Goal: Task Accomplishment & Management: Complete application form

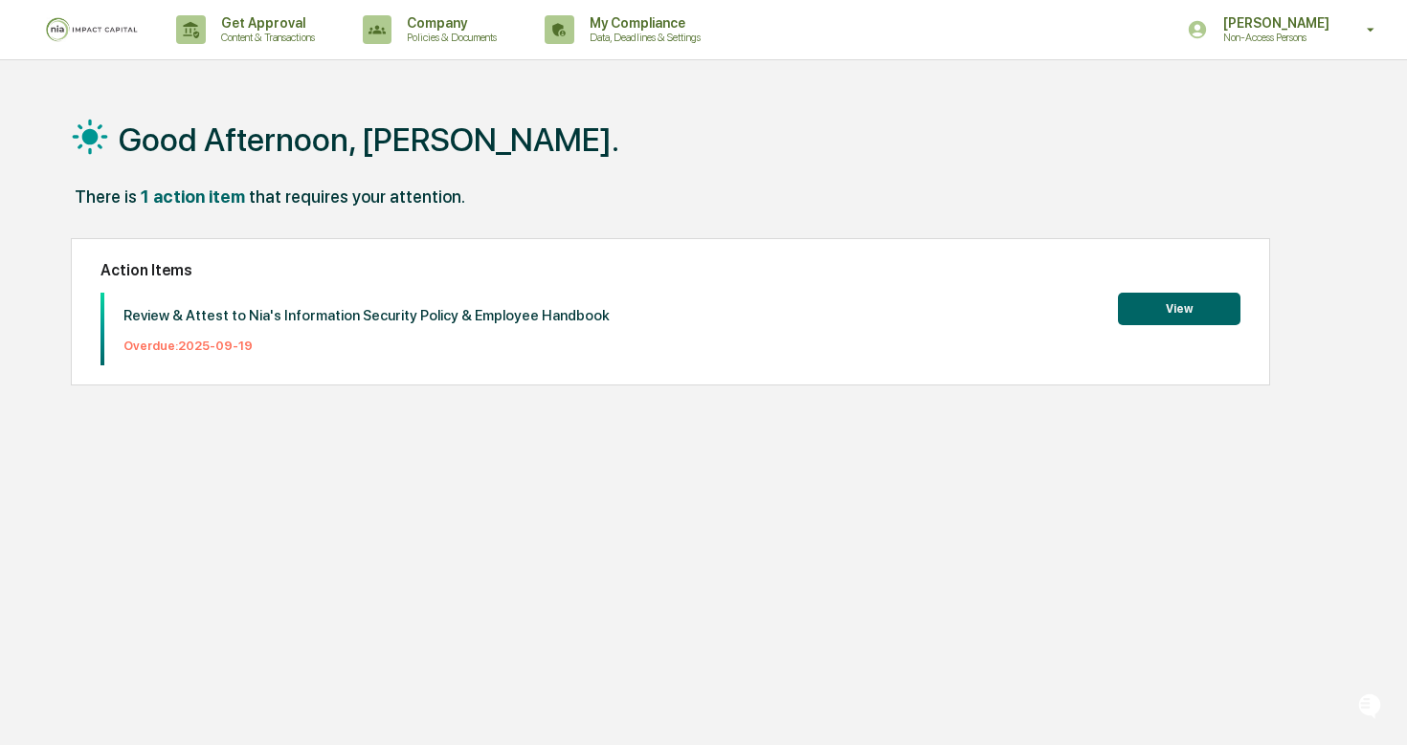
click at [1164, 316] on button "View" at bounding box center [1179, 309] width 122 height 33
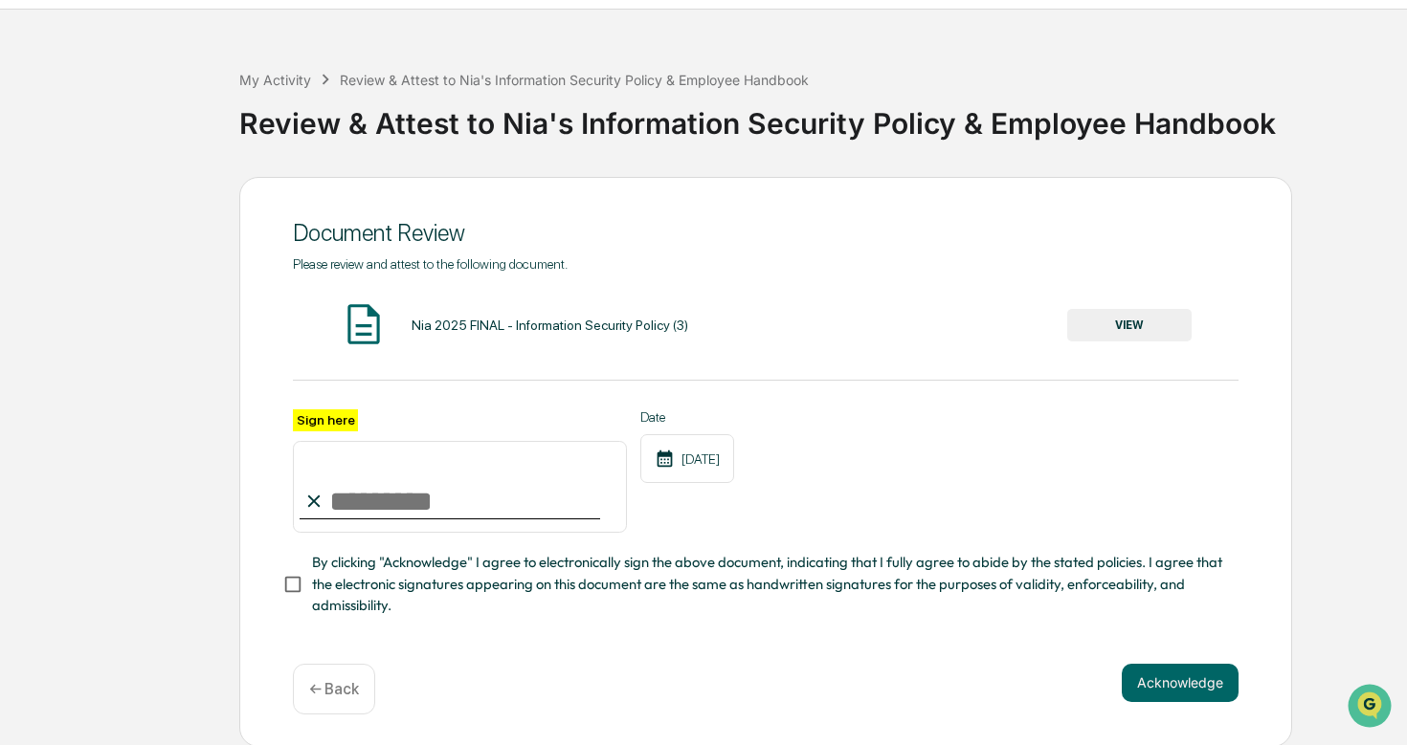
scroll to position [51, 0]
click at [374, 499] on input "Sign here" at bounding box center [460, 487] width 334 height 92
type input "**********"
click at [1167, 690] on button "Acknowledge" at bounding box center [1179, 683] width 117 height 38
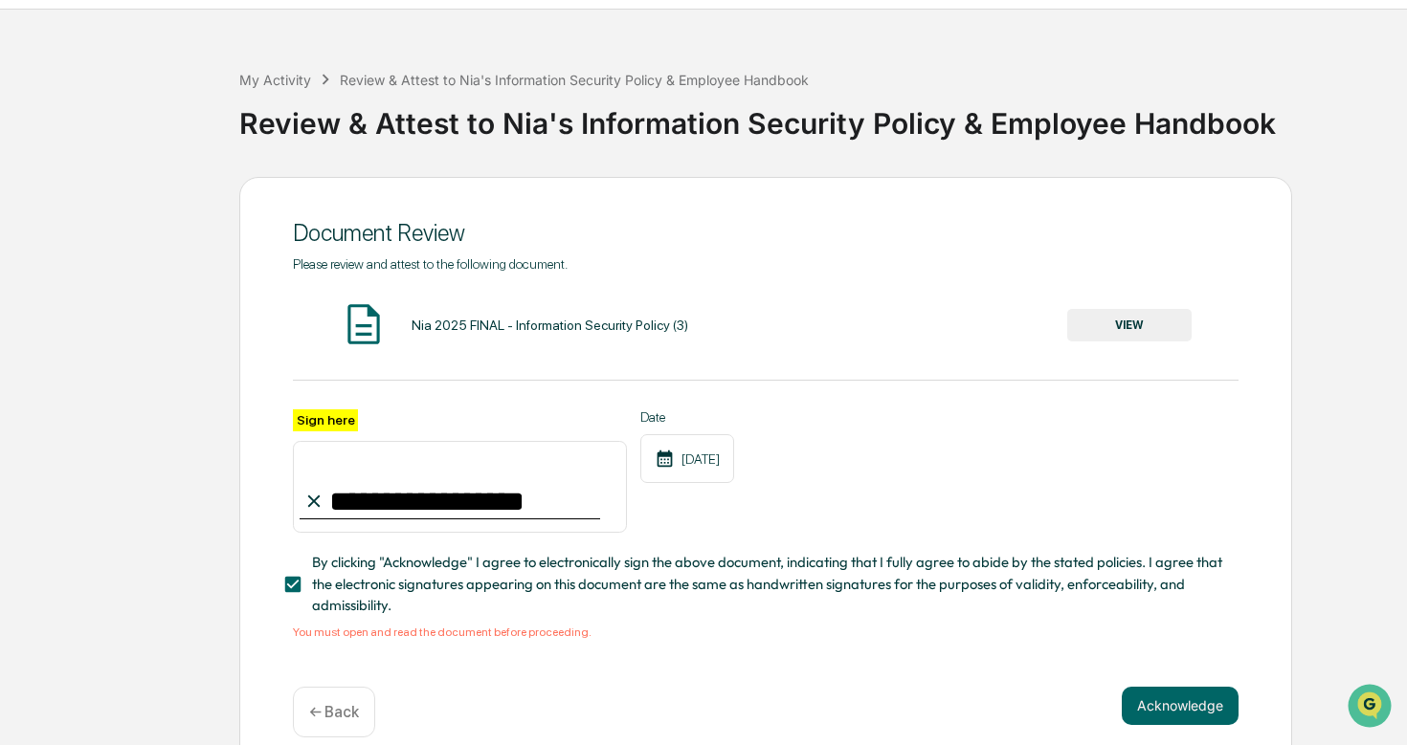
click at [1137, 330] on button "VIEW" at bounding box center [1129, 325] width 124 height 33
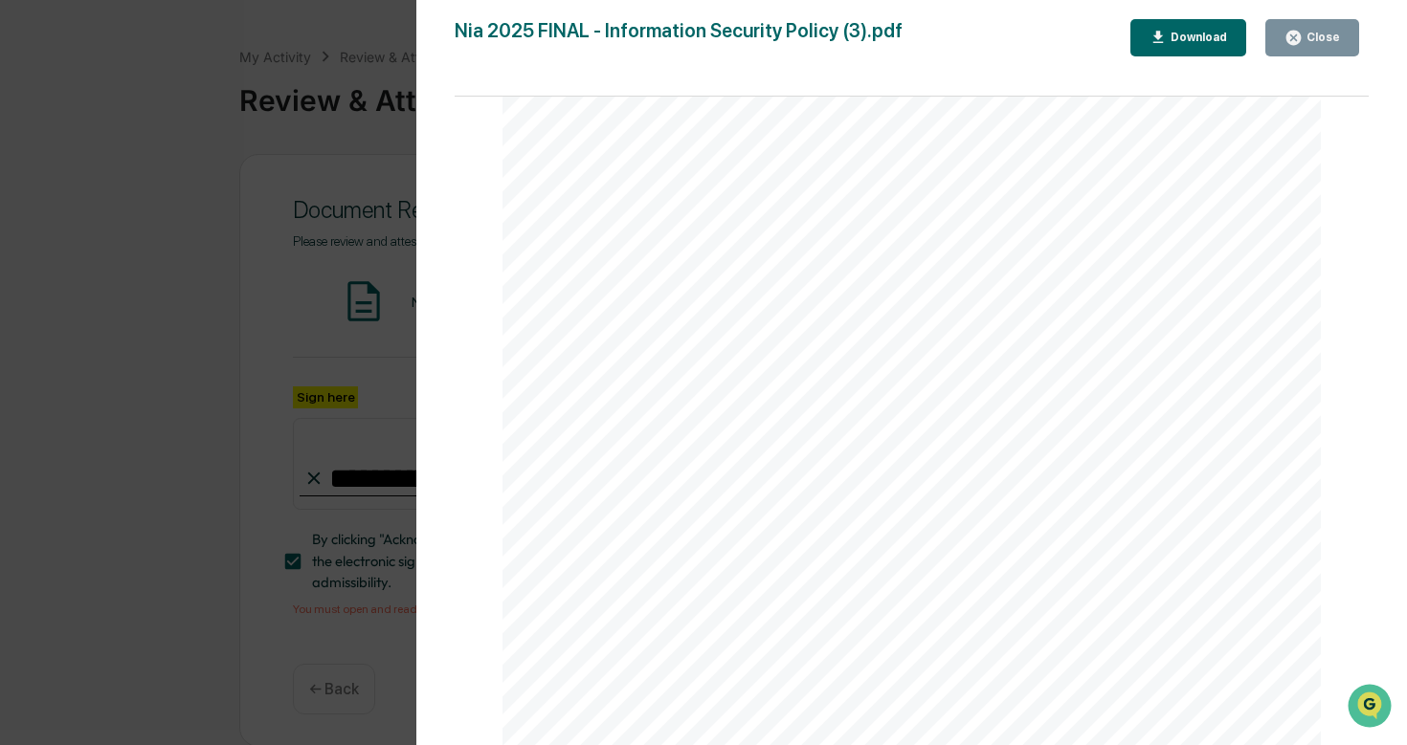
scroll to position [0, 0]
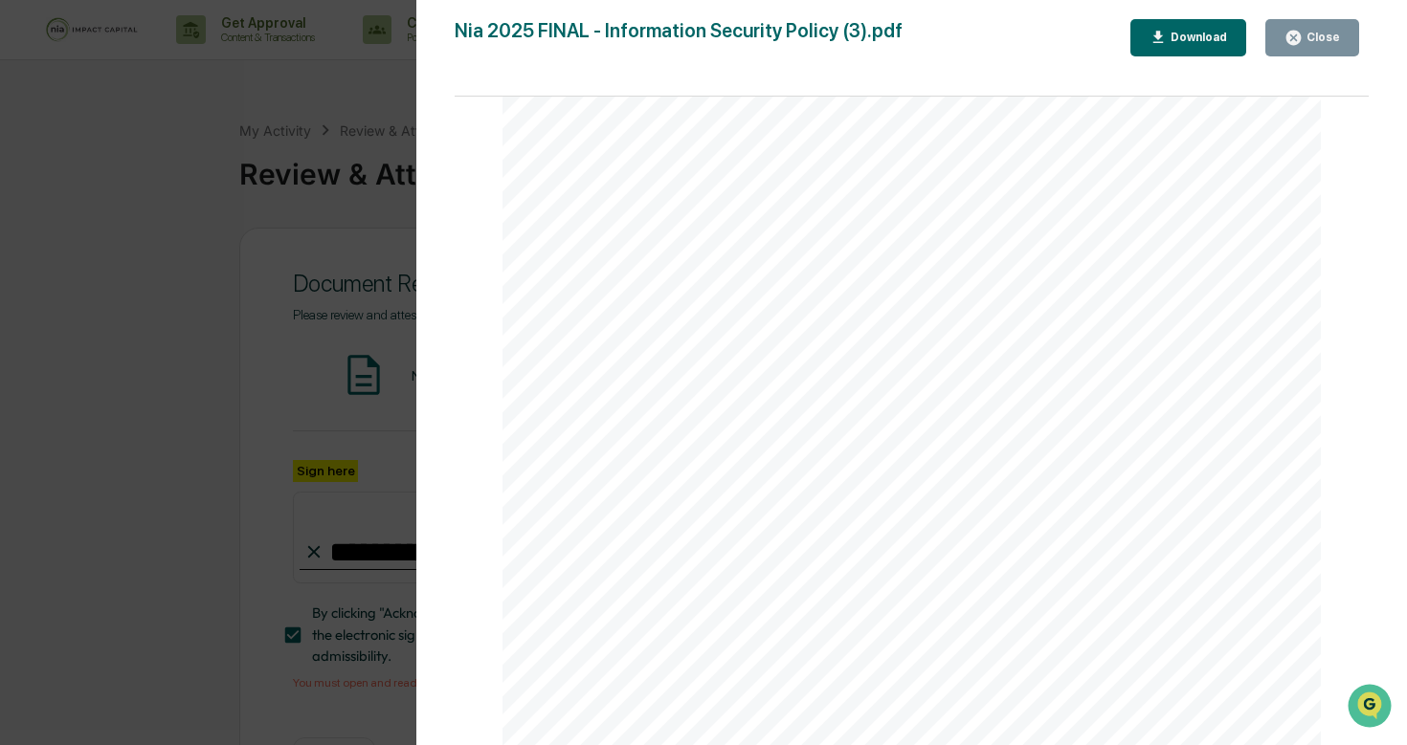
click at [659, 172] on div "For all security-related questions, suspected incidents, compromised accounts, …" at bounding box center [911, 215] width 819 height 1059
click at [659, 145] on div "For all security-related questions, suspected incidents, compromised accounts, …" at bounding box center [911, 215] width 819 height 1059
click at [279, 351] on div "Version History [DATE] 03:38 PM [PERSON_NAME] [DATE] 09:02 PM [PERSON_NAME] [DA…" at bounding box center [703, 372] width 1407 height 745
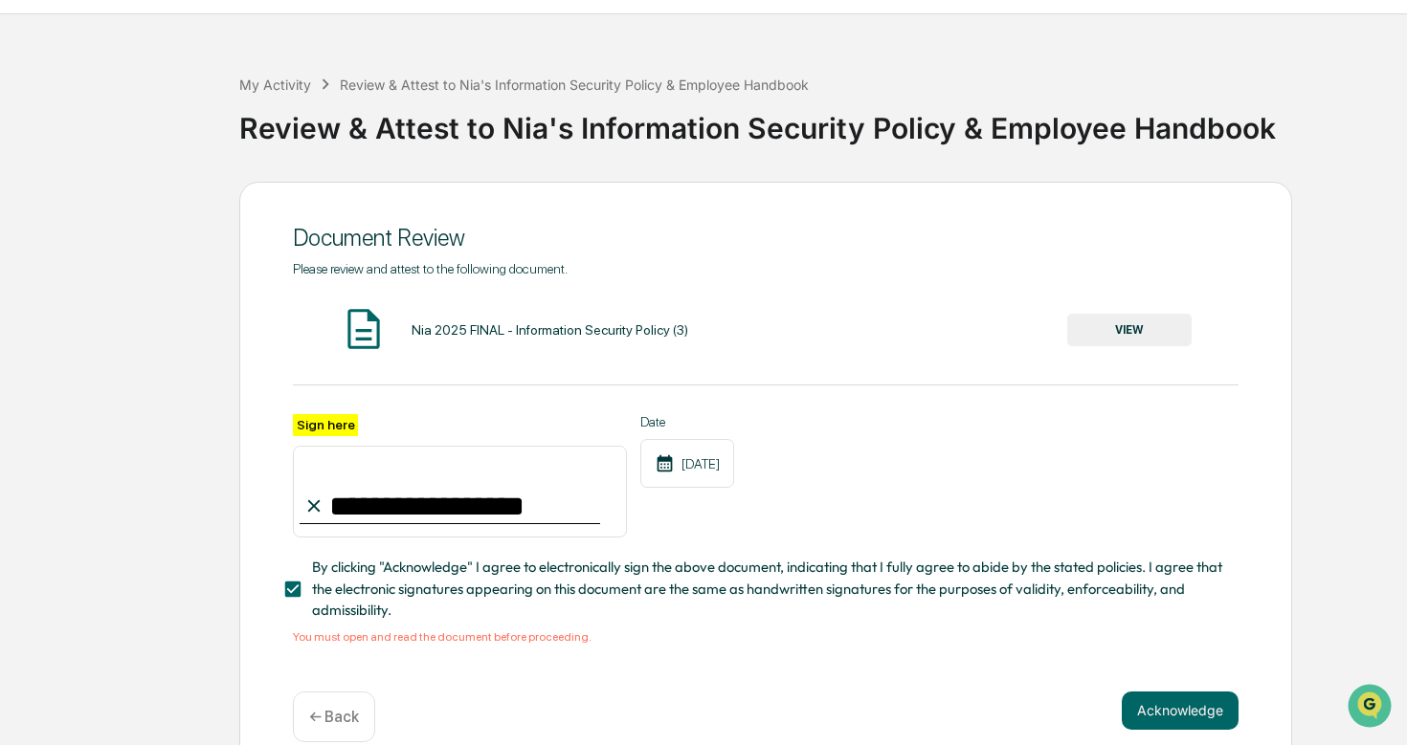
scroll to position [74, 0]
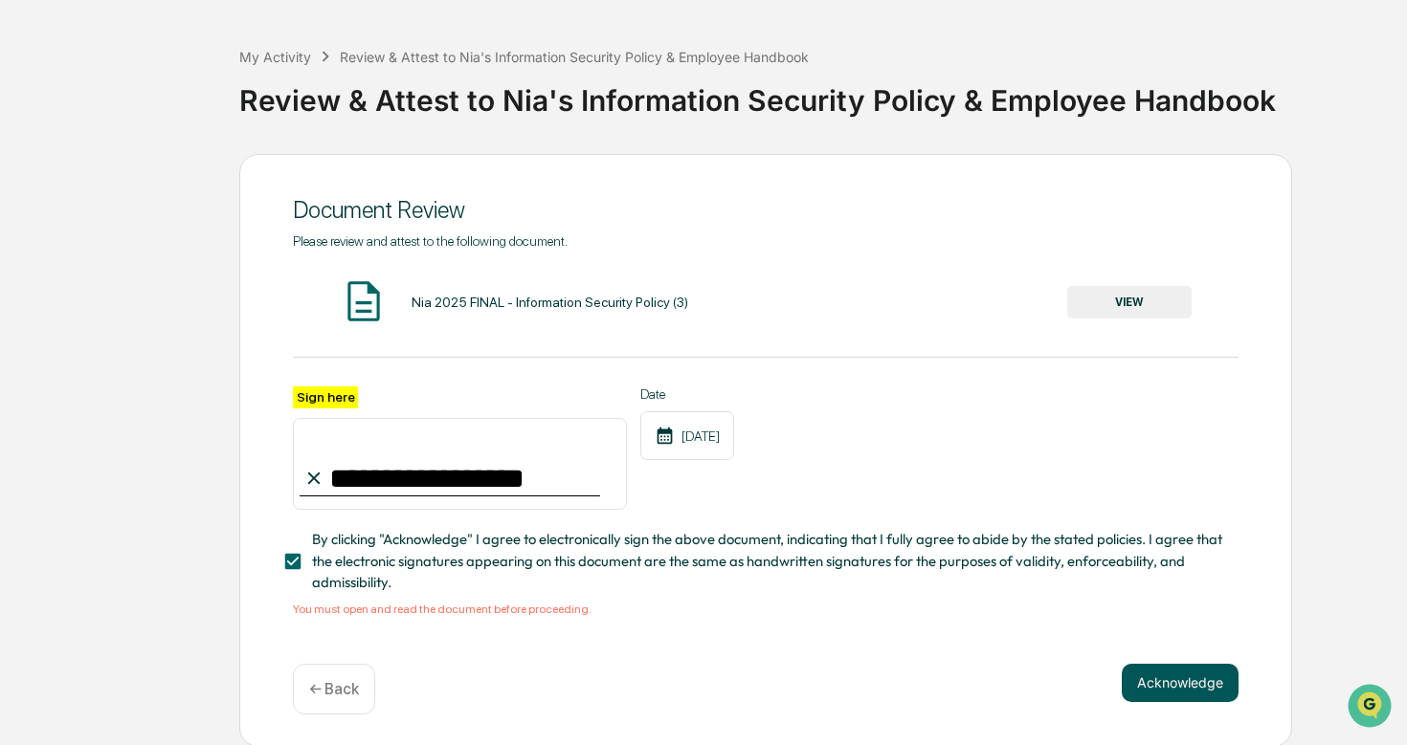
click at [1176, 681] on button "Acknowledge" at bounding box center [1179, 683] width 117 height 38
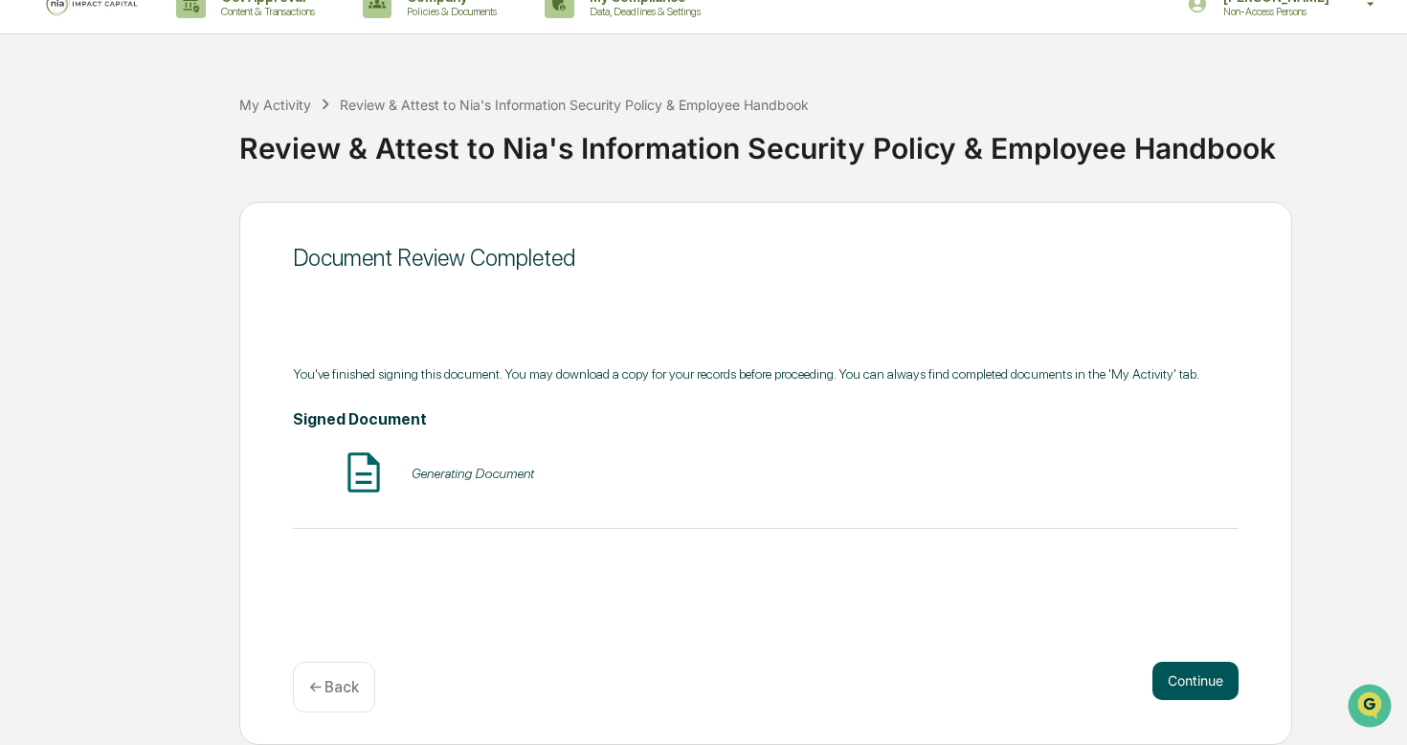
scroll to position [26, 0]
